Goal: Use online tool/utility

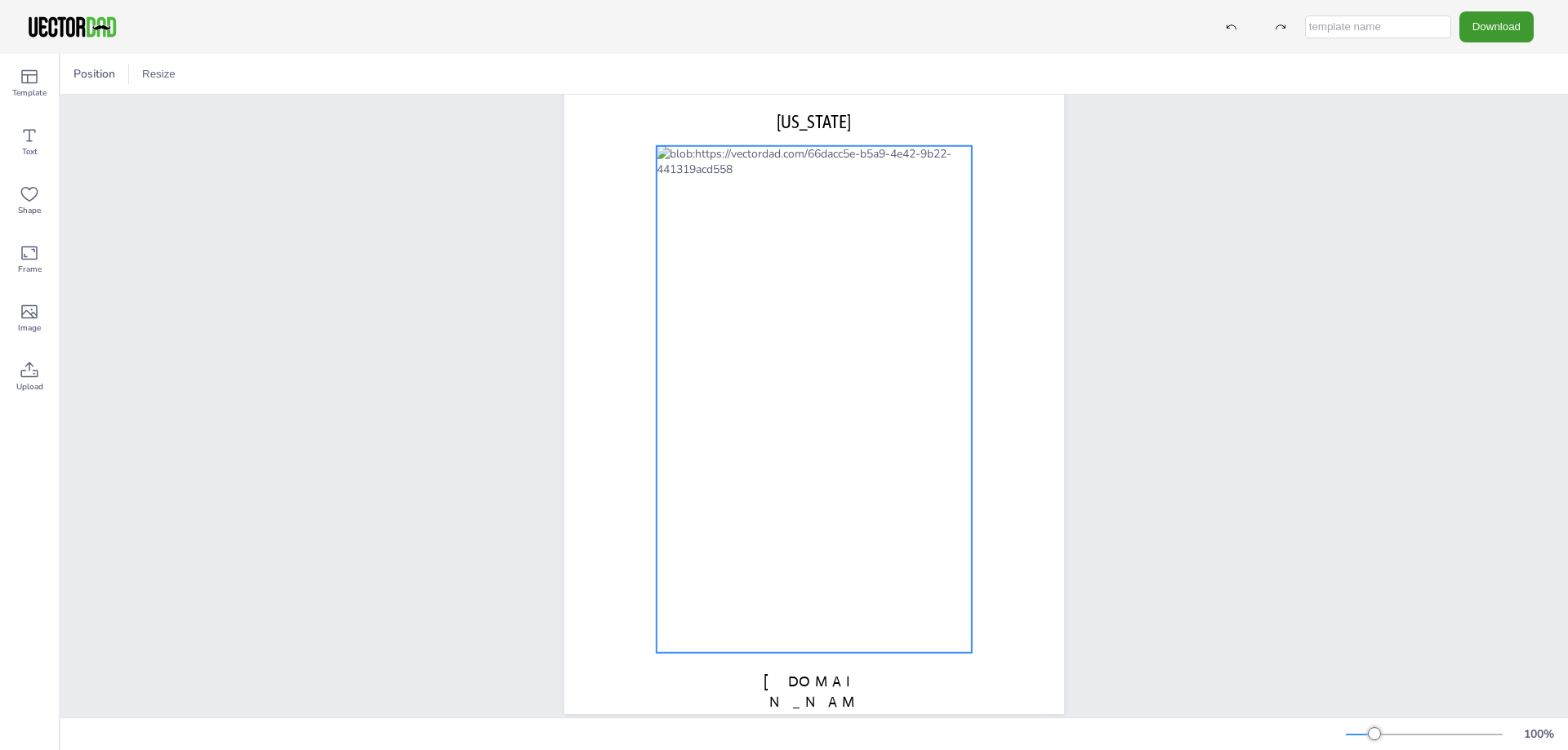
scroll to position [72, 0]
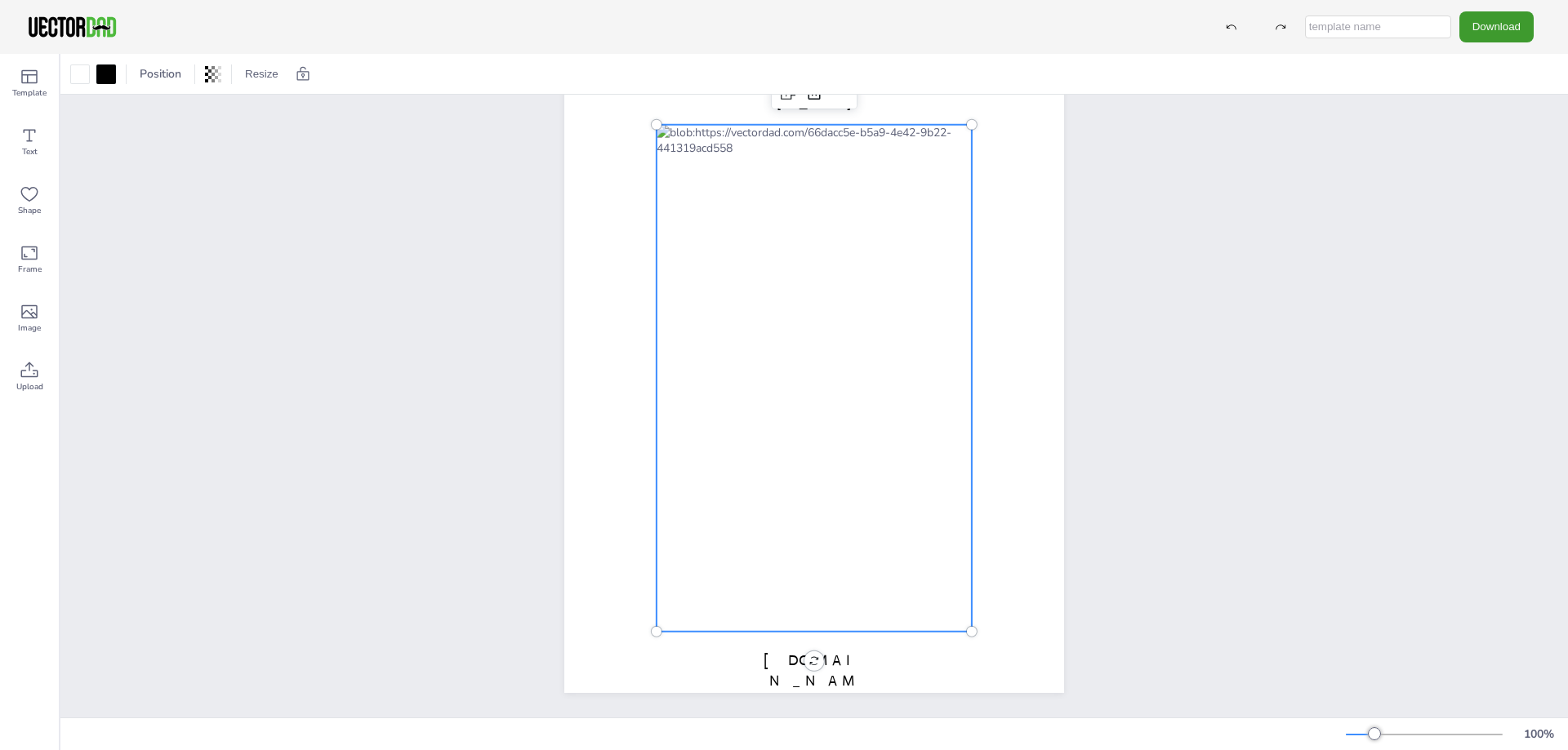
click at [665, 320] on div at bounding box center [814, 379] width 315 height 507
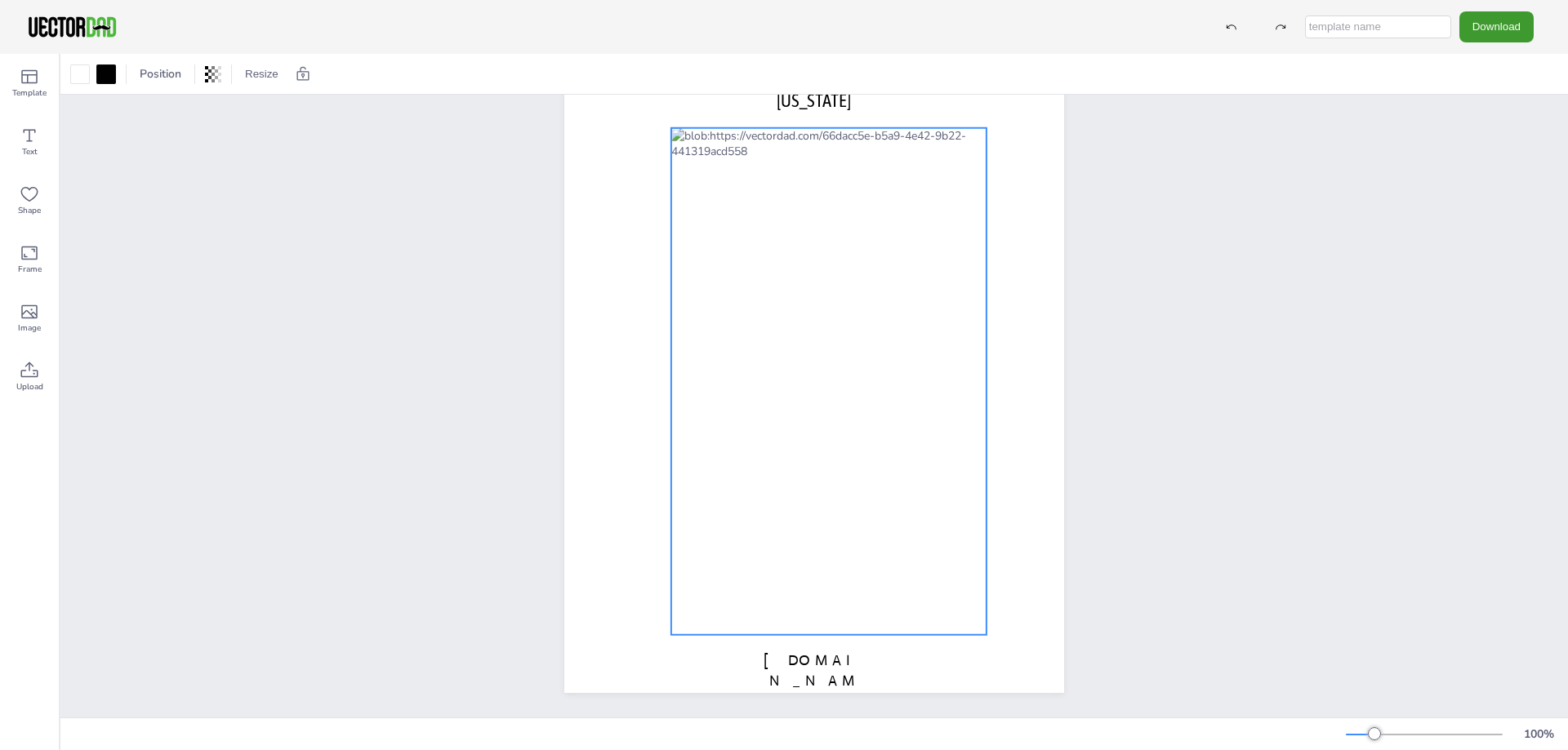
drag, startPoint x: 677, startPoint y: 314, endPoint x: 690, endPoint y: 317, distance: 13.3
click at [690, 317] on div at bounding box center [829, 381] width 315 height 507
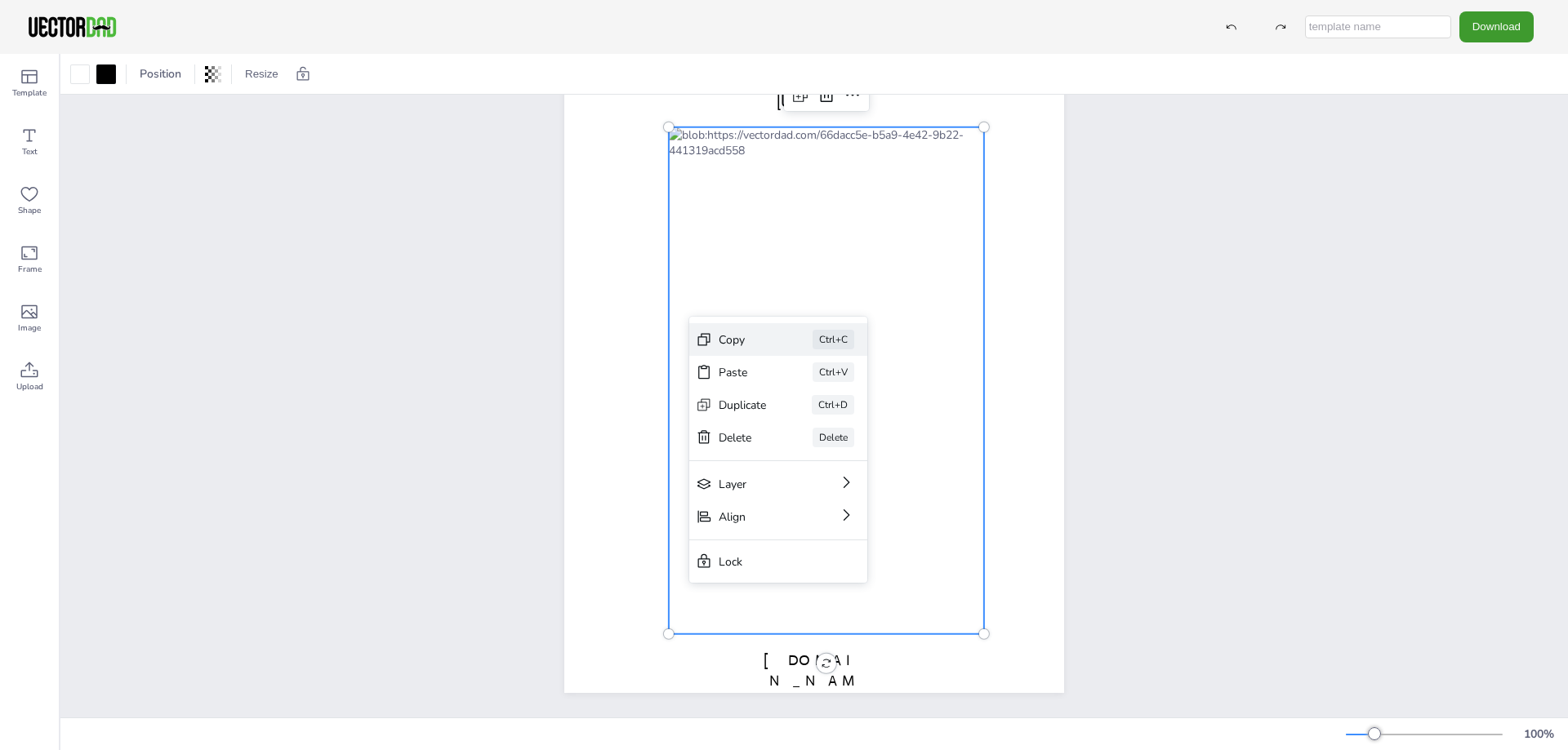
click at [718, 337] on div "Copy Ctrl+C" at bounding box center [778, 339] width 178 height 32
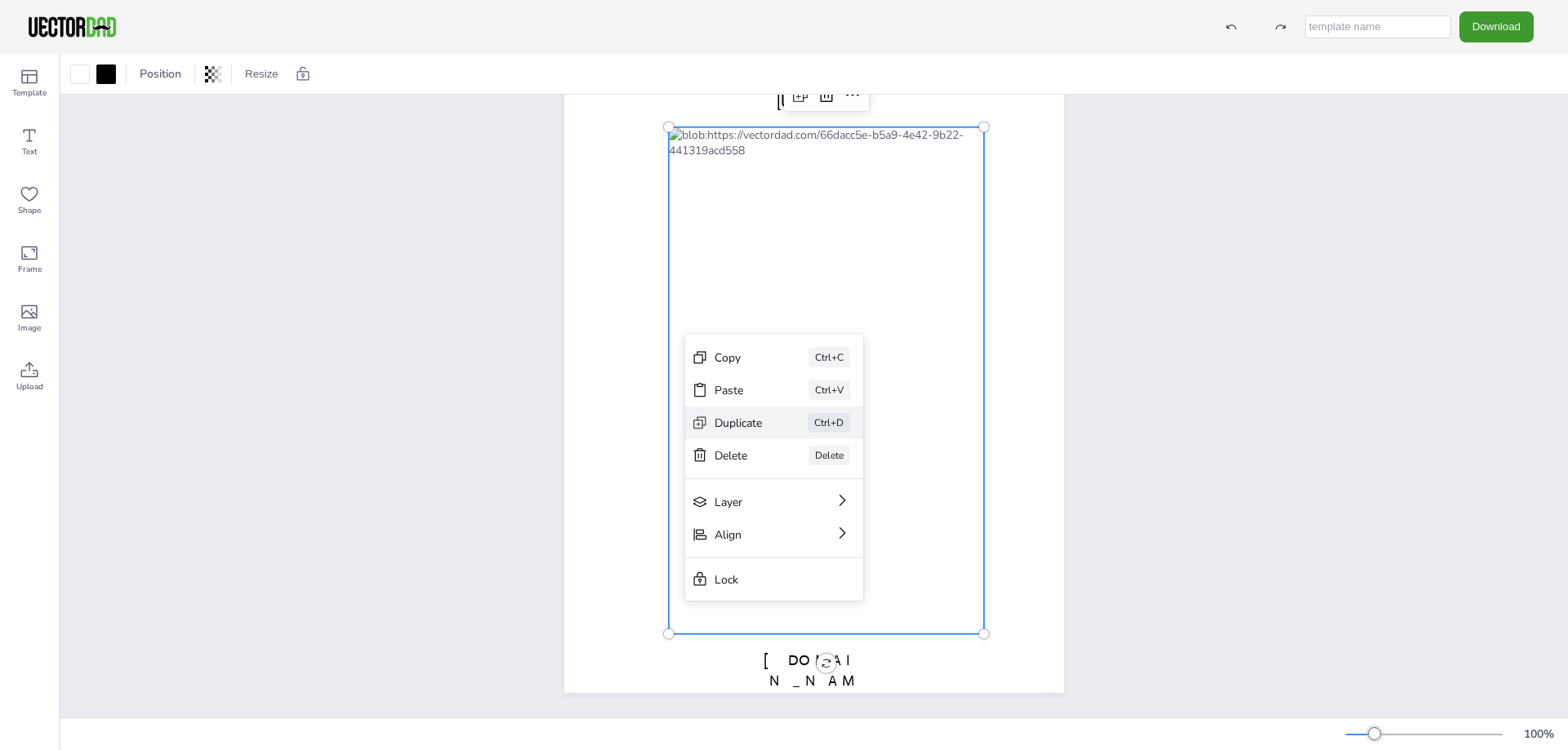
click at [741, 425] on div "Duplicate" at bounding box center [738, 422] width 47 height 15
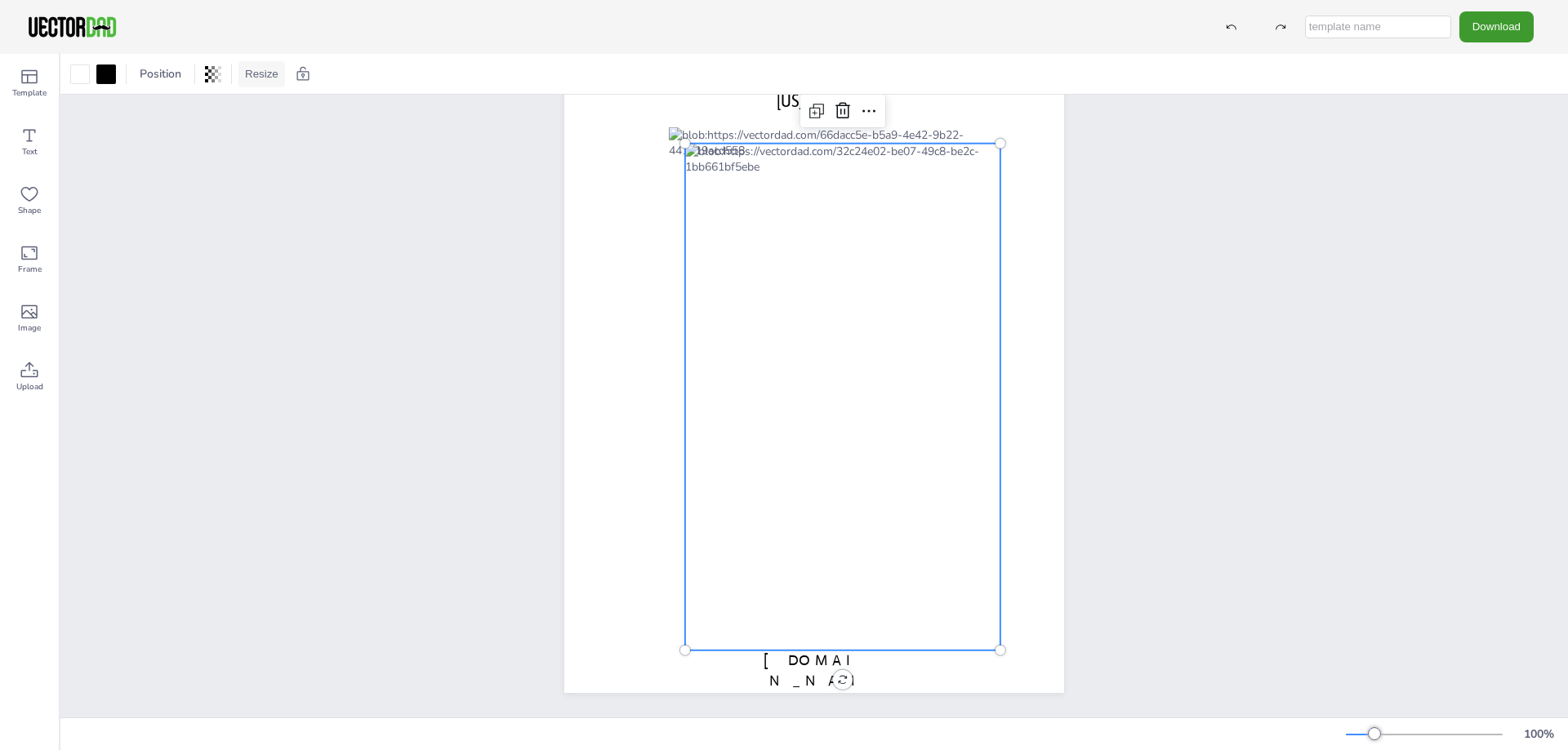
click at [261, 80] on button "Resize" at bounding box center [261, 73] width 47 height 26
click at [225, 79] on div at bounding box center [213, 73] width 23 height 26
click at [168, 77] on span "Position" at bounding box center [160, 73] width 48 height 15
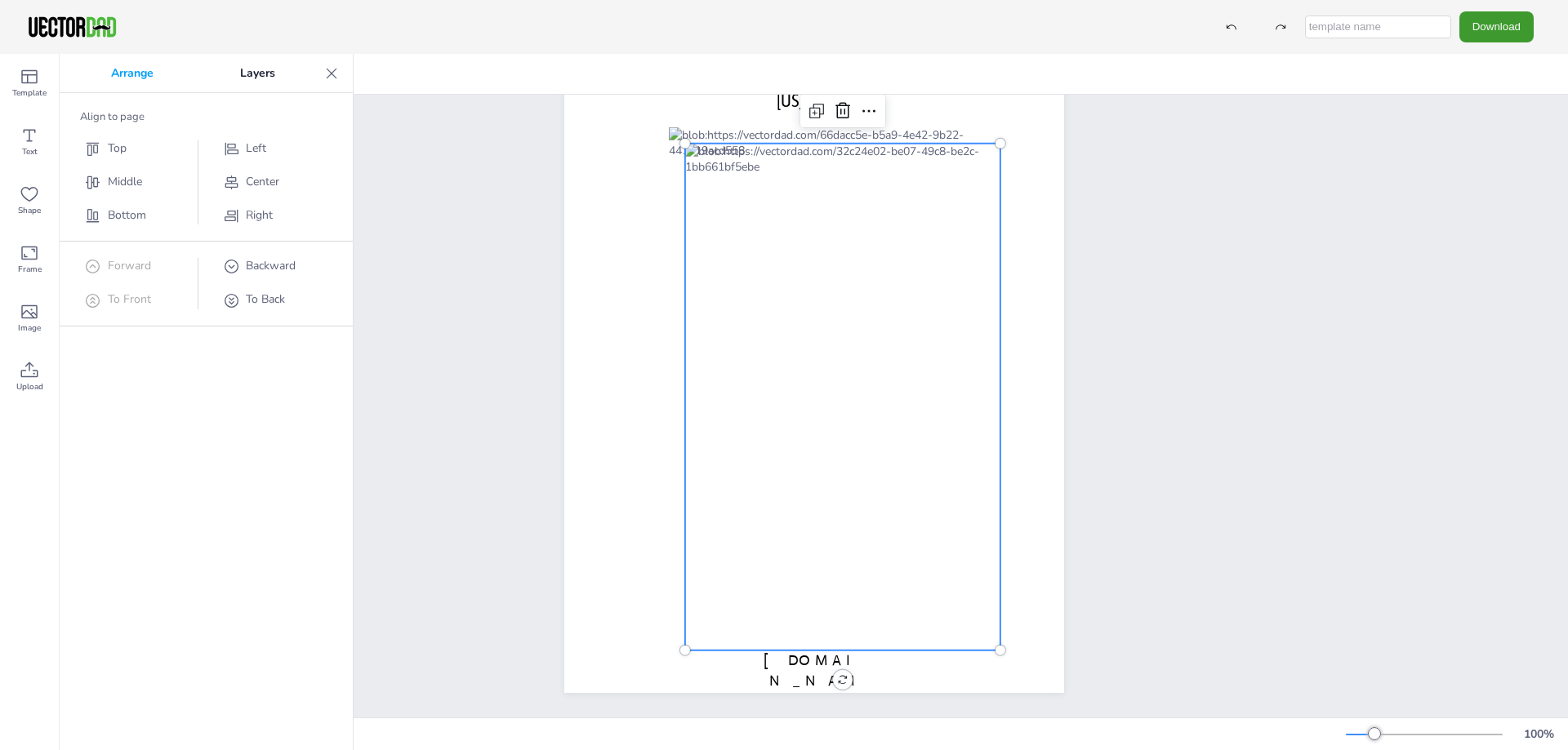
click at [95, 77] on p "Arrange" at bounding box center [133, 73] width 129 height 39
click at [335, 81] on div at bounding box center [331, 73] width 26 height 26
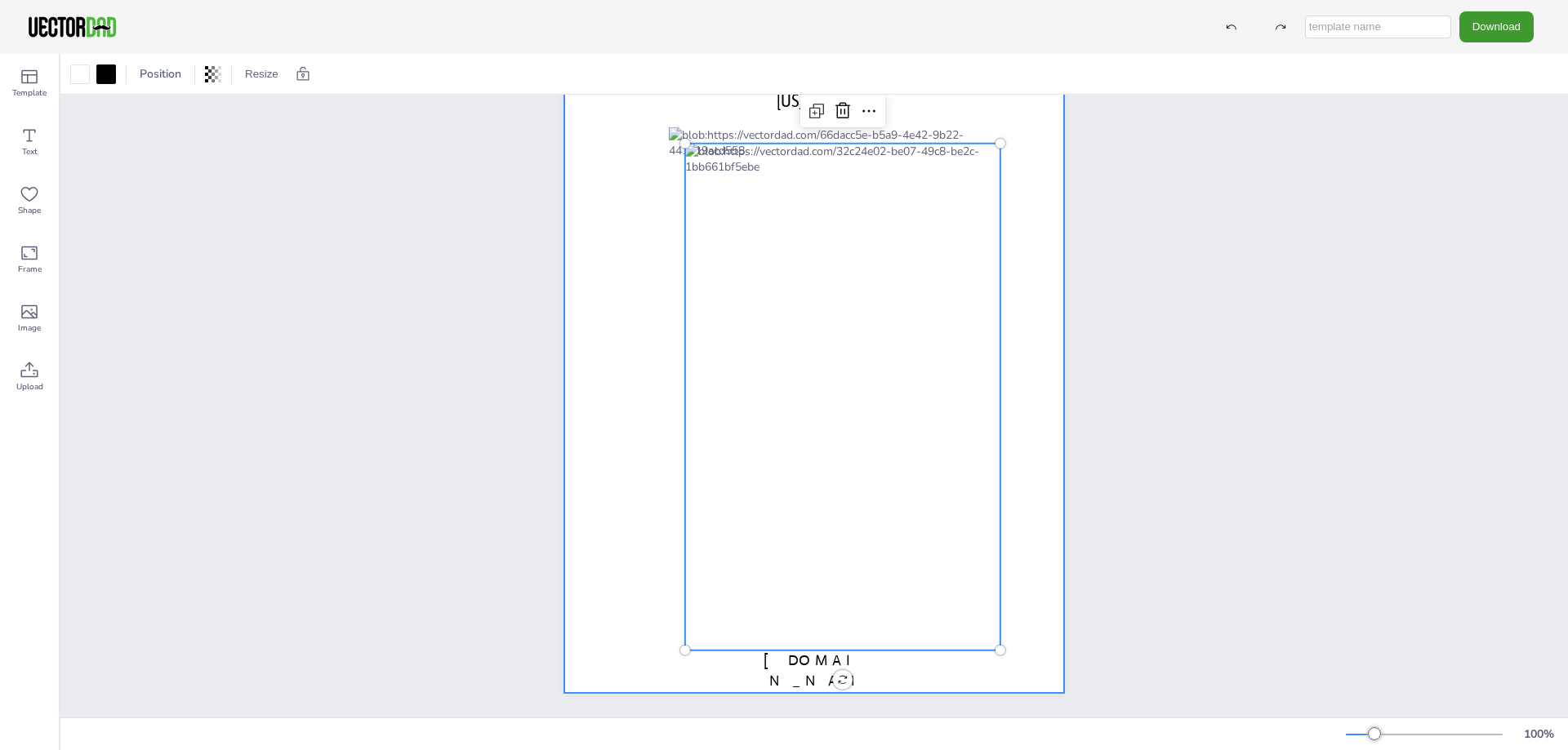
click at [986, 375] on div at bounding box center [843, 397] width 315 height 507
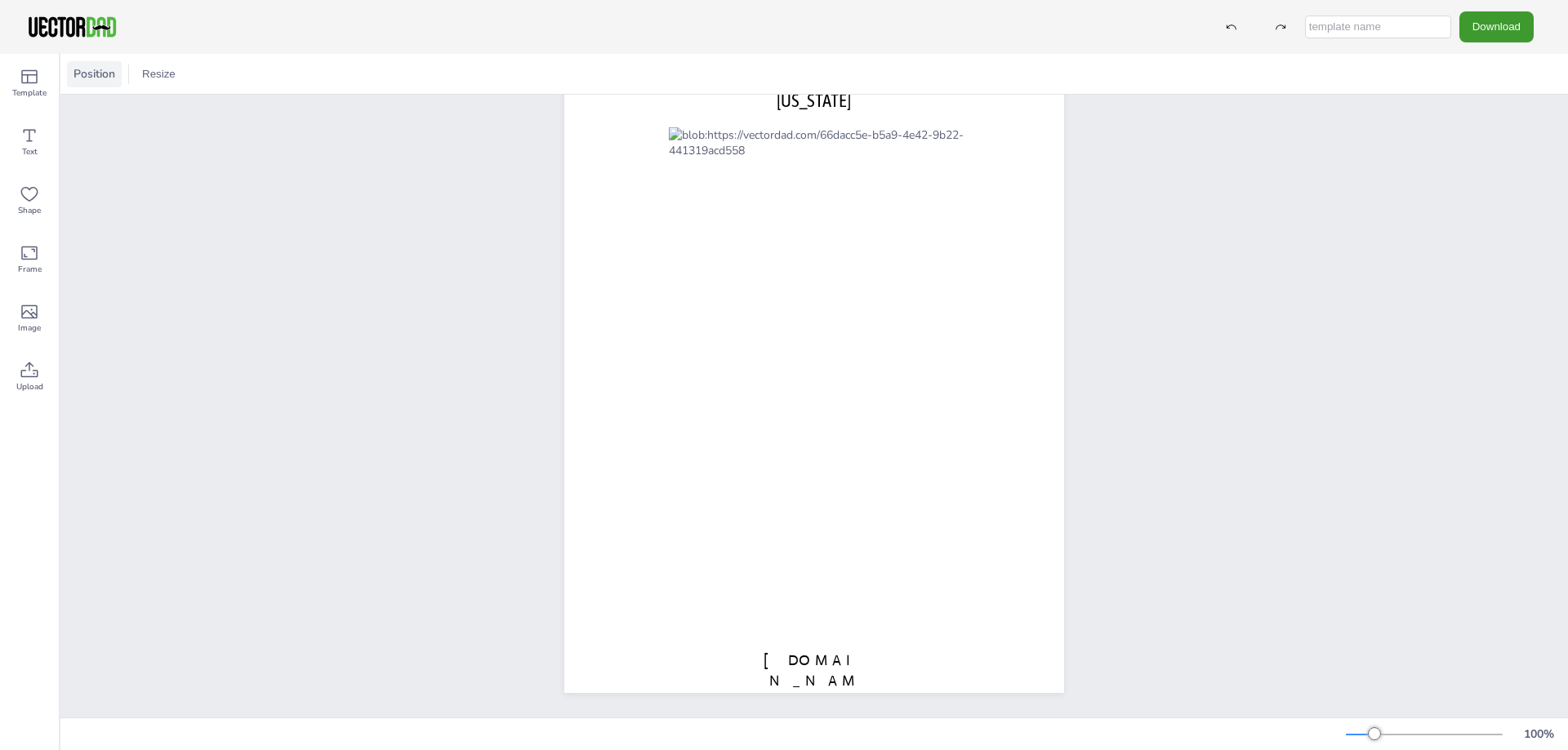
click at [75, 74] on span "Position" at bounding box center [94, 73] width 48 height 15
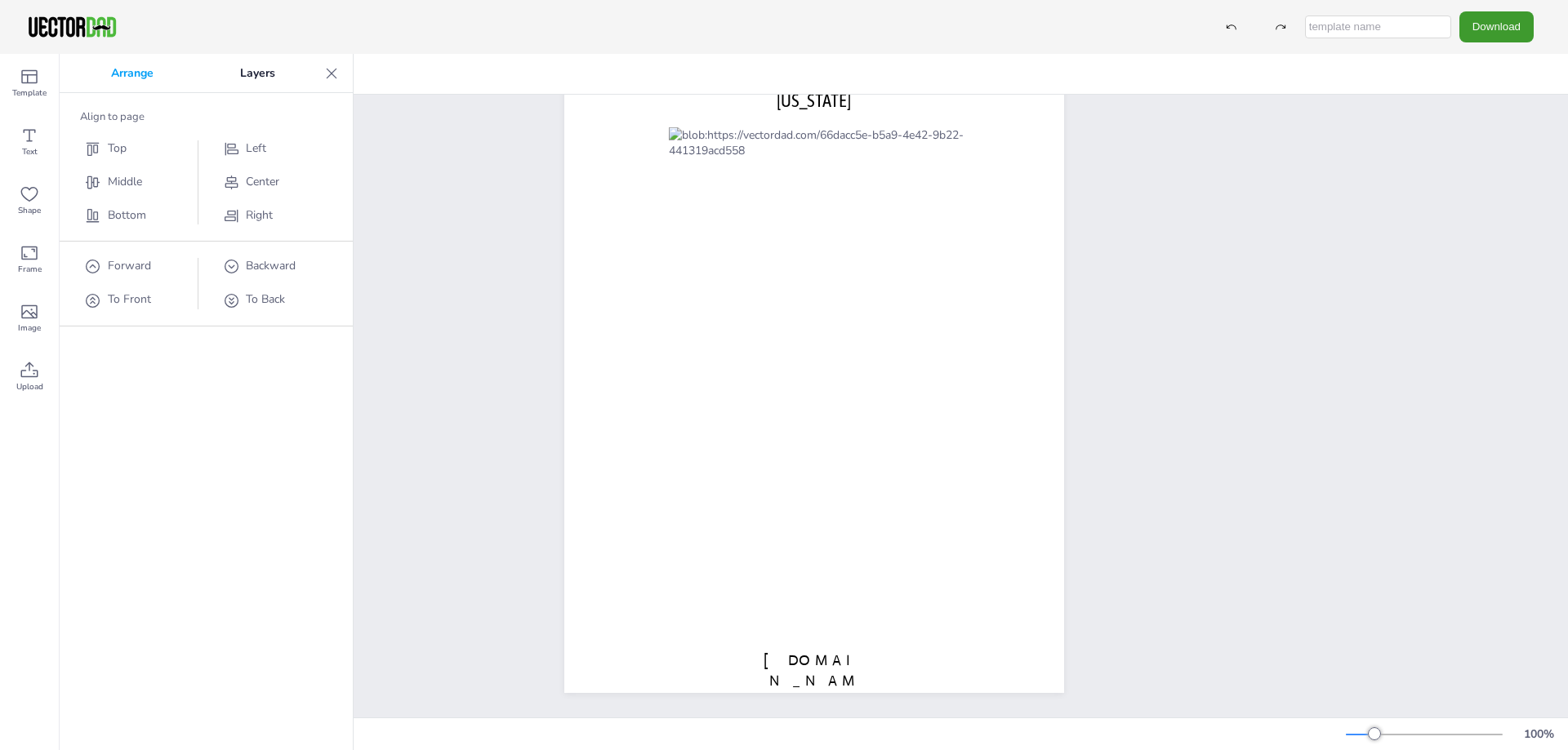
click at [330, 75] on icon at bounding box center [331, 73] width 16 height 16
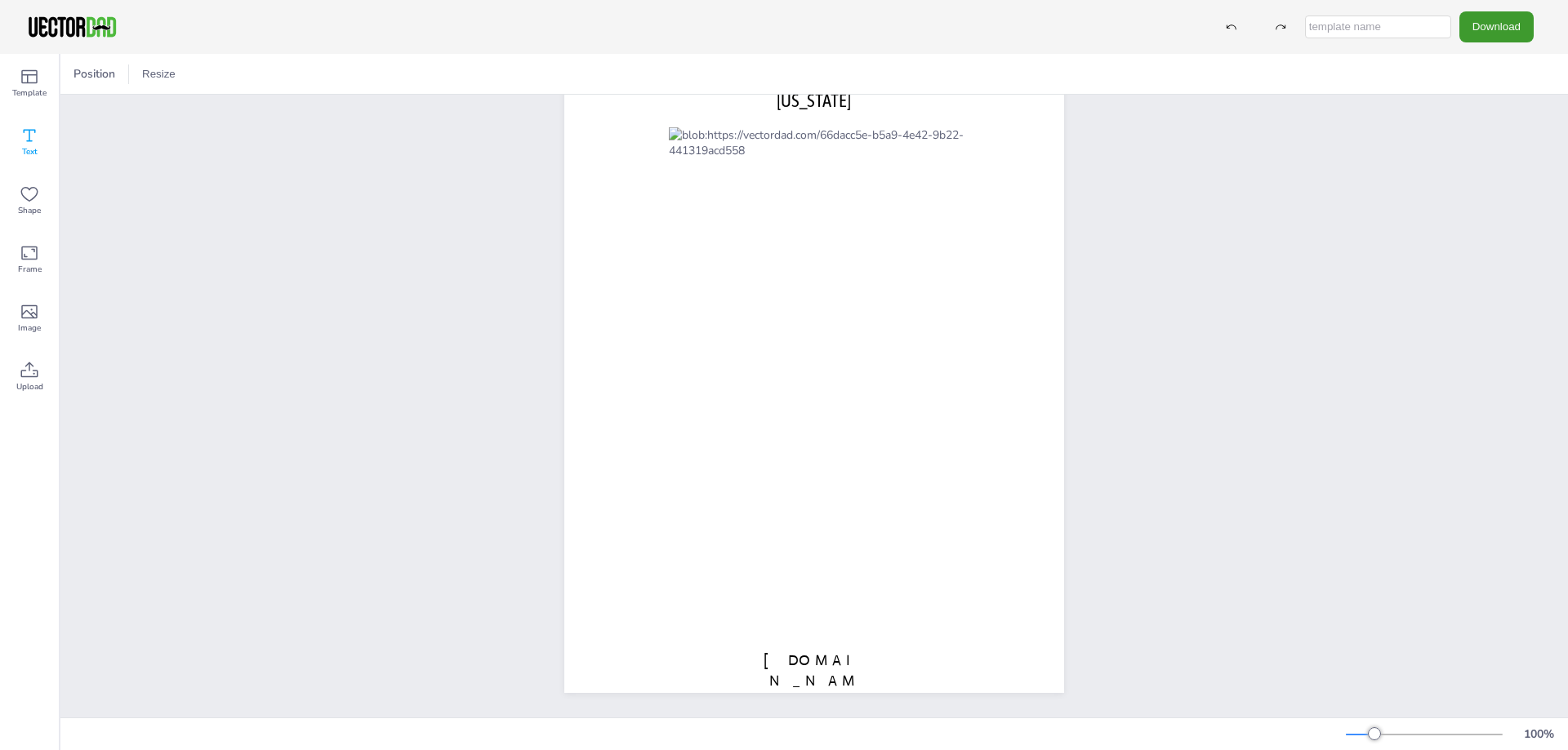
click at [43, 141] on div "Text" at bounding box center [30, 142] width 59 height 59
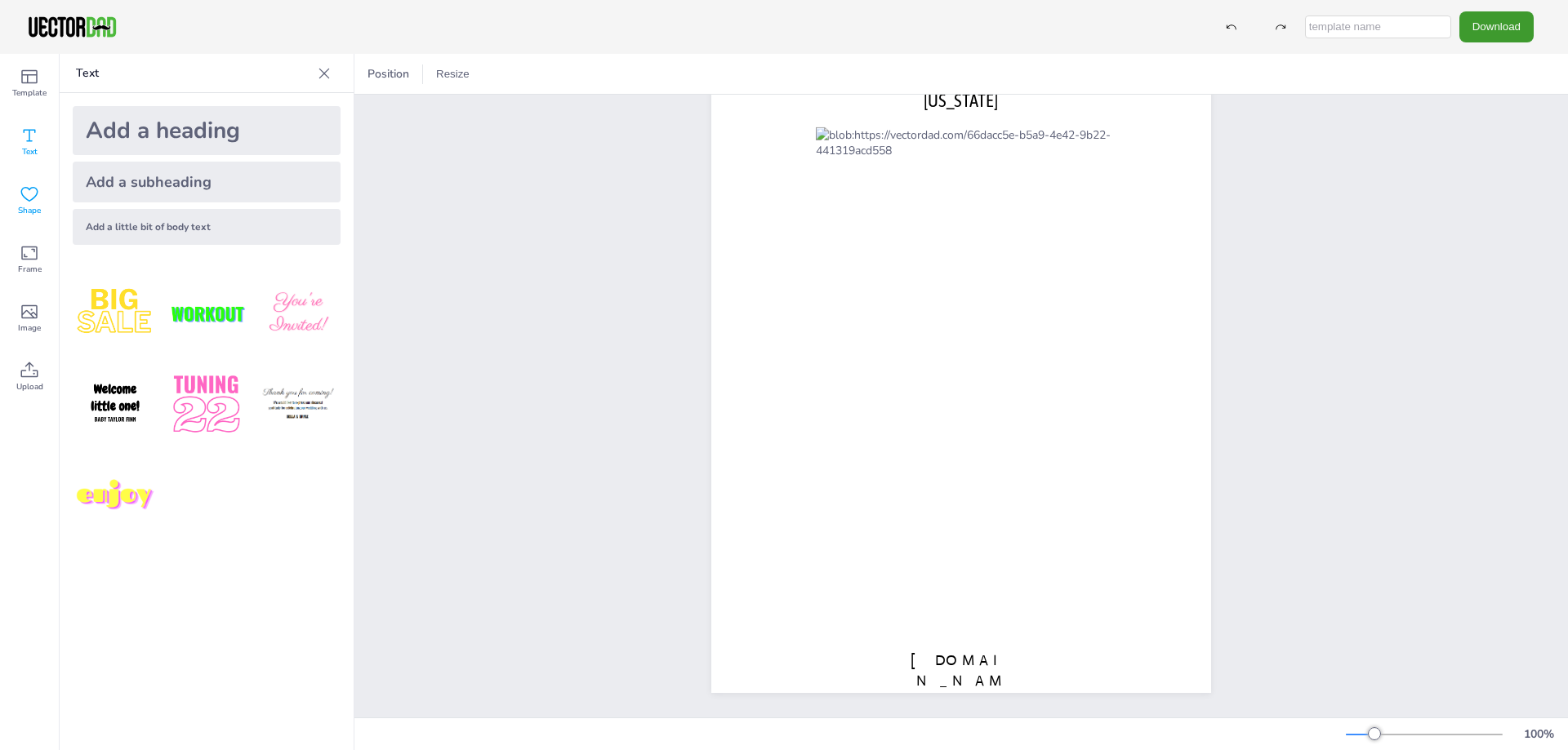
click at [30, 209] on span "Shape" at bounding box center [30, 210] width 23 height 13
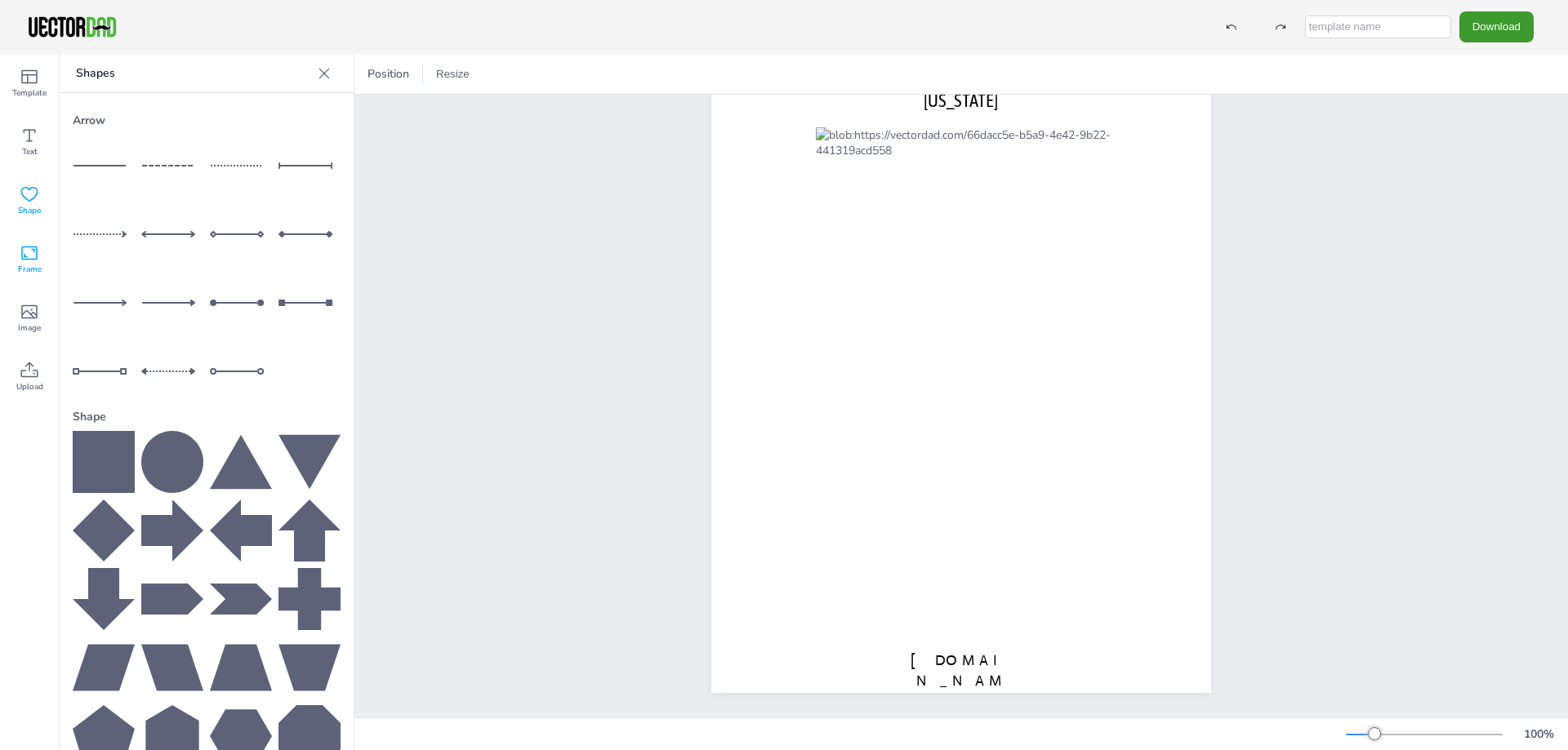
drag, startPoint x: 27, startPoint y: 256, endPoint x: 30, endPoint y: 275, distance: 19.2
click at [27, 256] on icon at bounding box center [30, 253] width 20 height 20
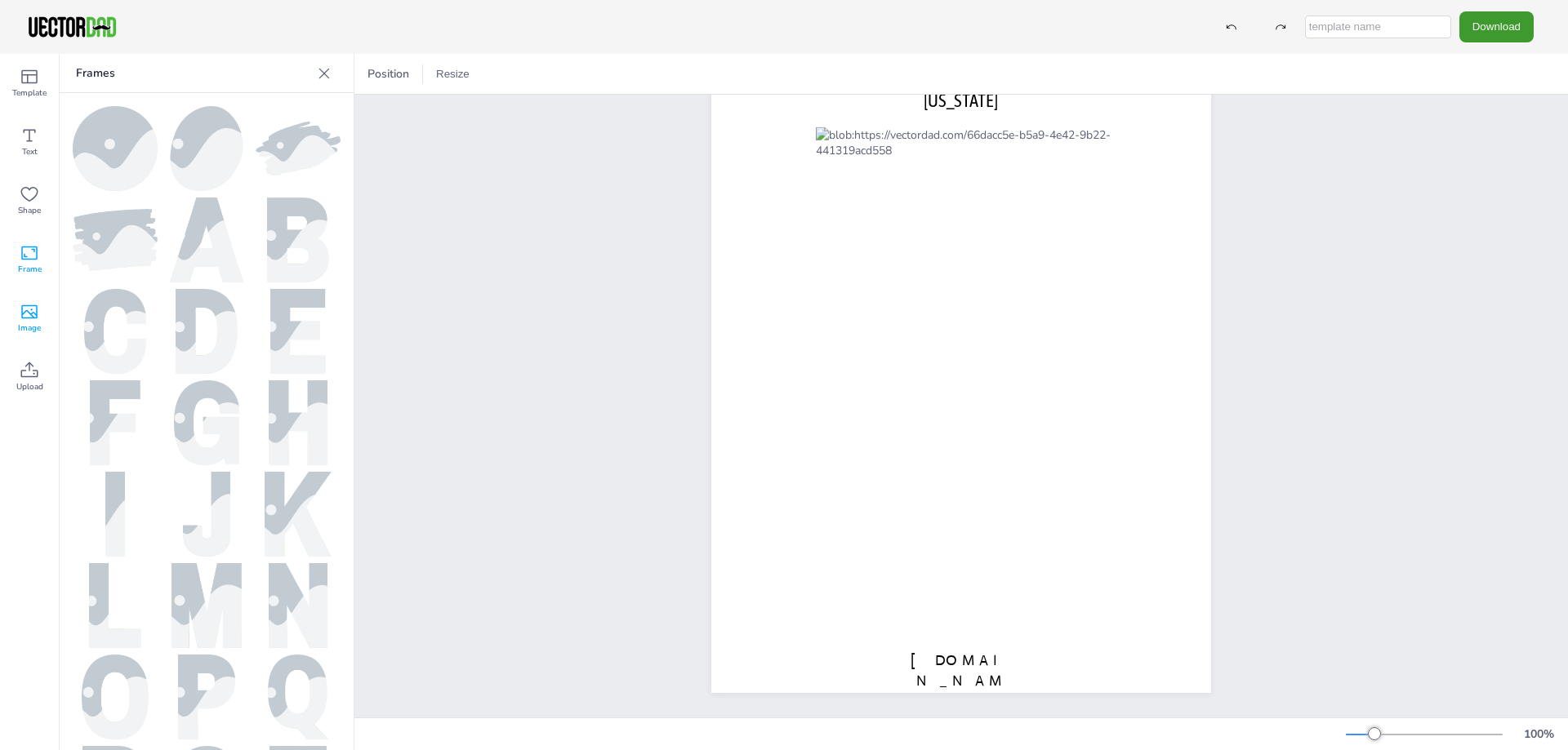
click at [24, 310] on icon at bounding box center [30, 312] width 20 height 20
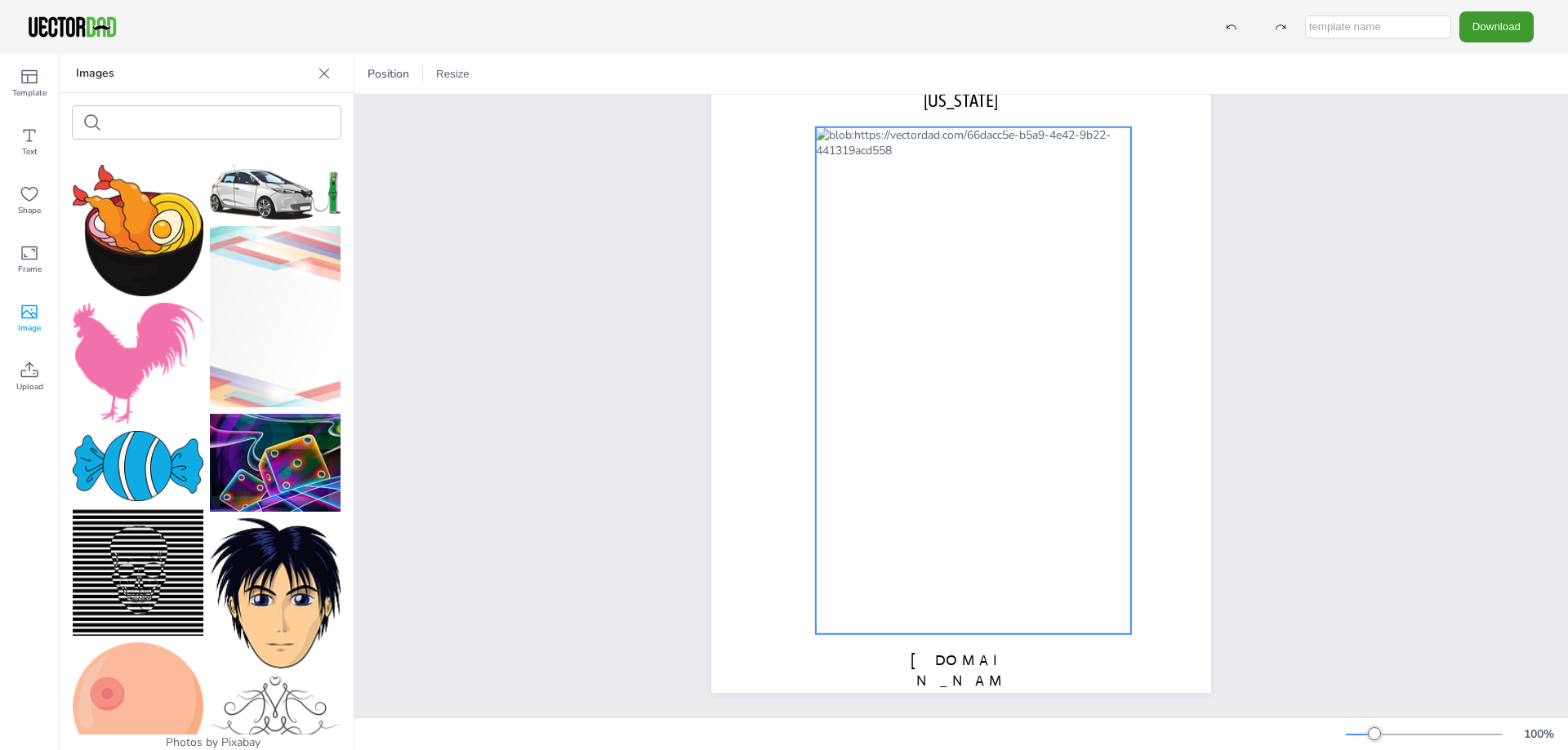
scroll to position [0, 0]
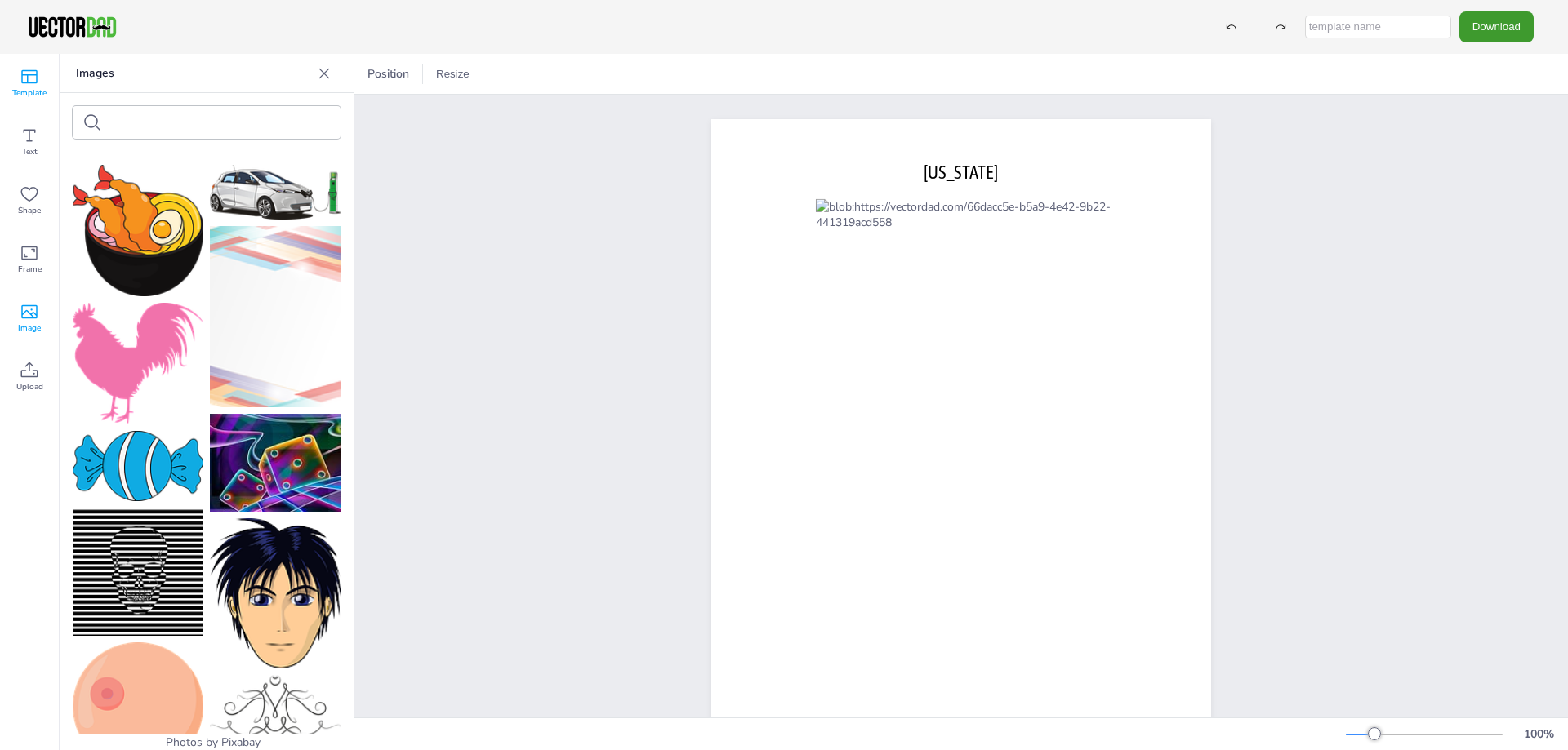
click at [11, 74] on div "Template" at bounding box center [30, 83] width 59 height 59
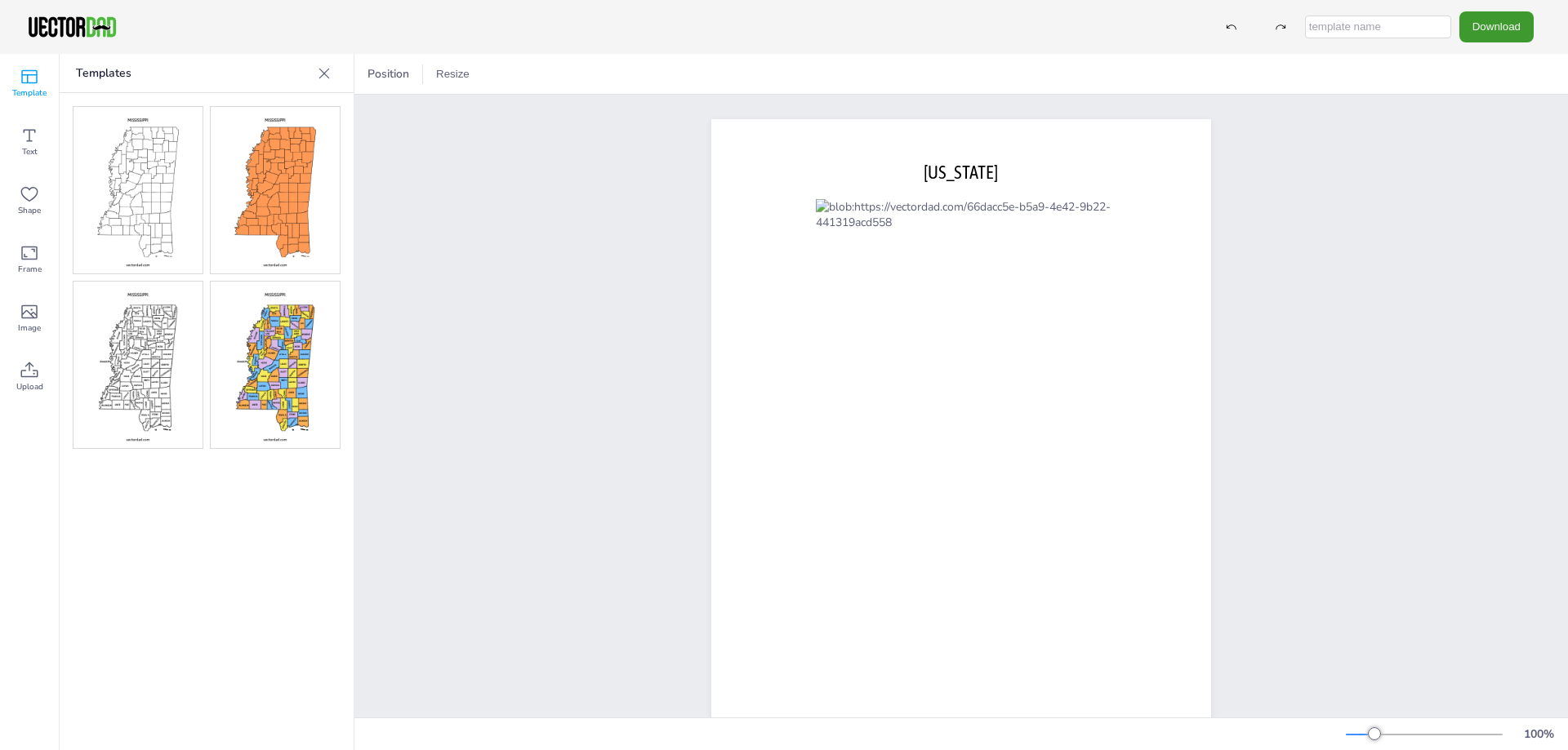
click at [222, 223] on img at bounding box center [275, 191] width 129 height 166
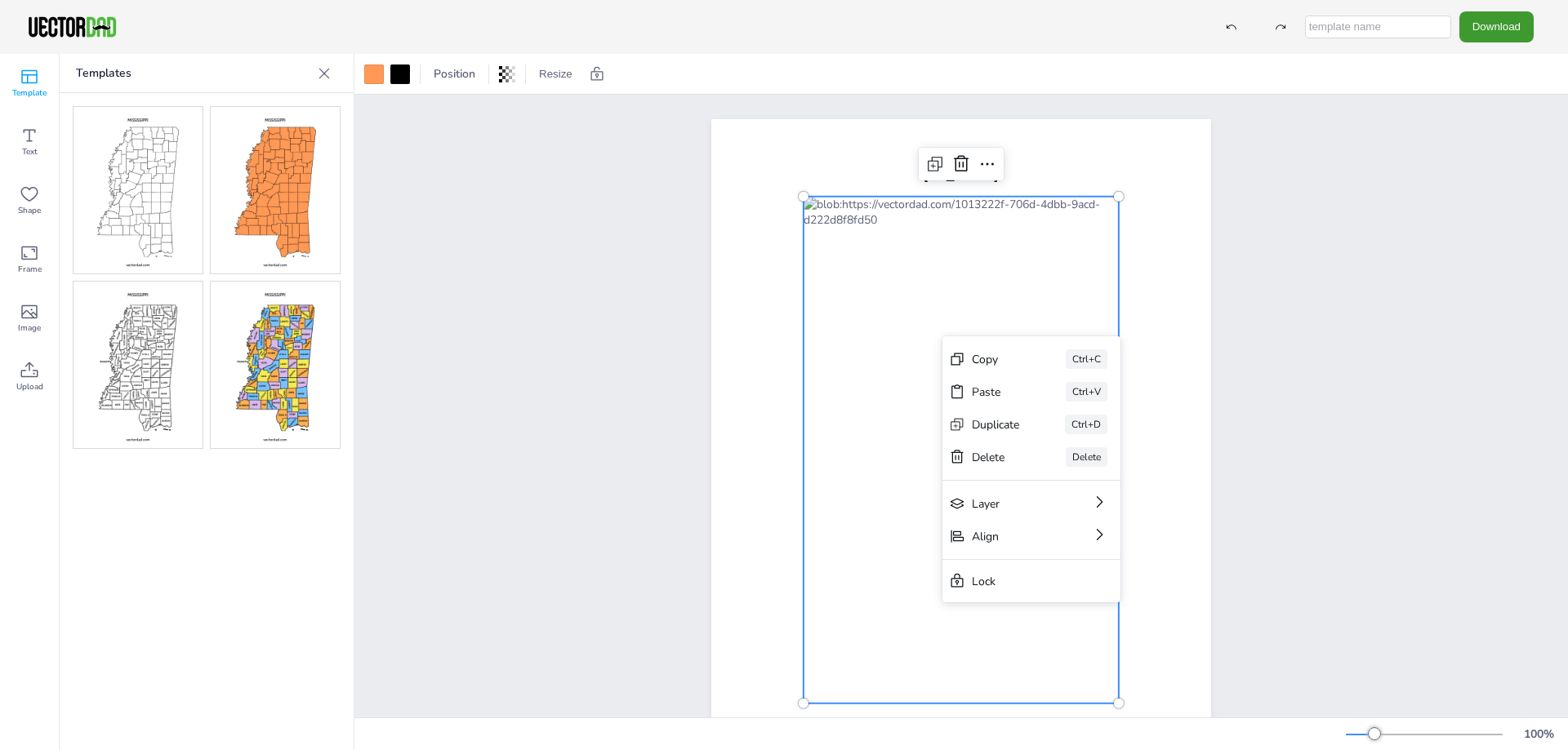
click at [698, 321] on div "[DOMAIN_NAME] [US_STATE]" at bounding box center [961, 442] width 549 height 646
